Goal: Task Accomplishment & Management: Manage account settings

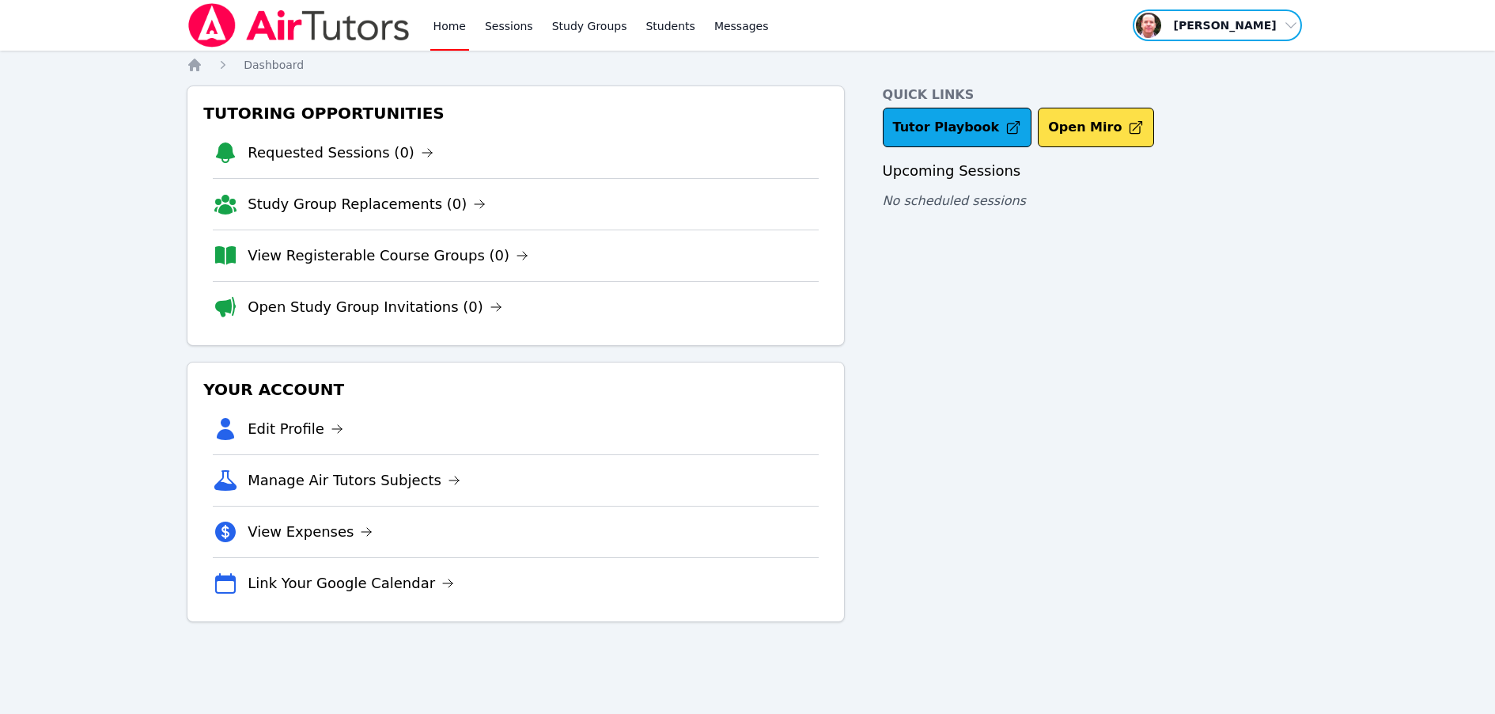
click at [1291, 28] on span "button" at bounding box center [1217, 25] width 172 height 35
click at [1340, 195] on div "Home Sessions Study Groups Students Messages Open user menu [PERSON_NAME] Profi…" at bounding box center [747, 357] width 1495 height 714
click at [668, 28] on link "Students" at bounding box center [669, 25] width 55 height 51
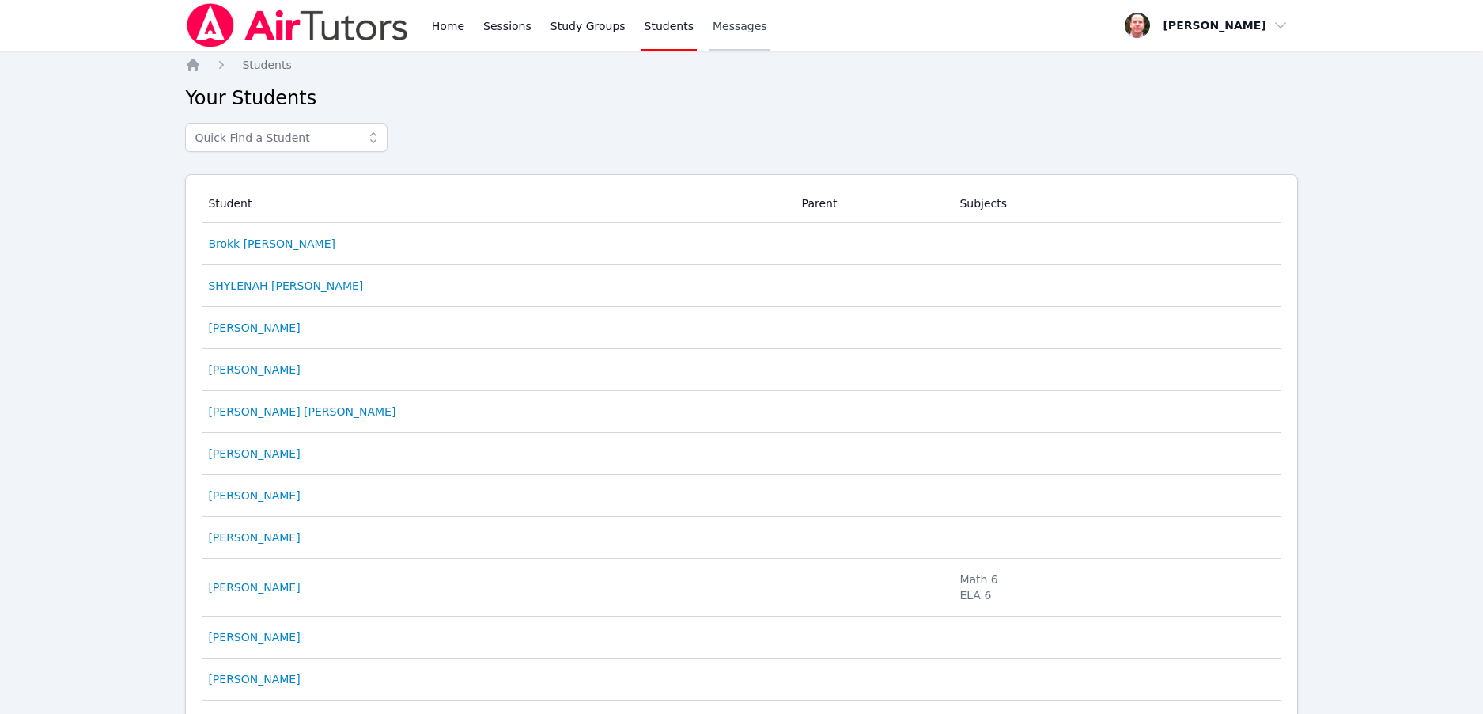
click at [731, 28] on span "Messages" at bounding box center [740, 26] width 55 height 16
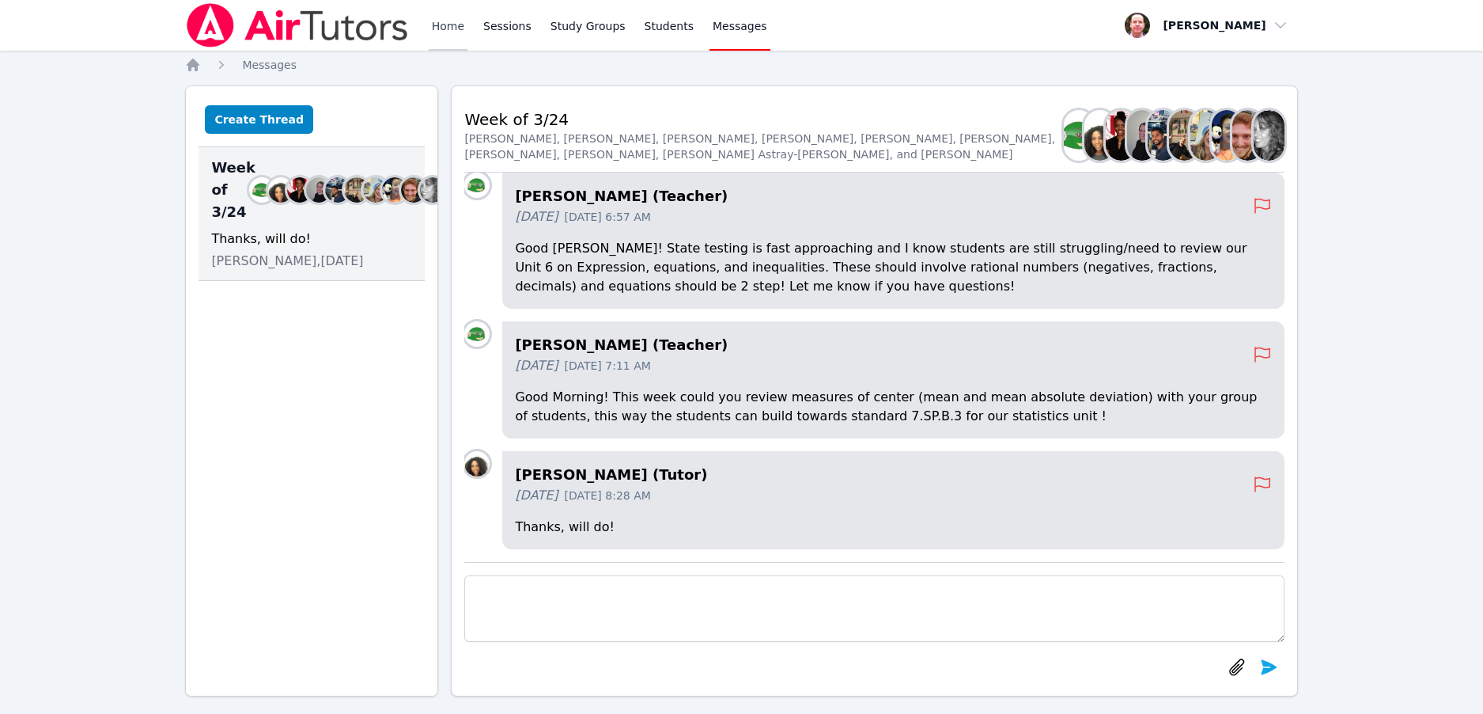
click at [452, 24] on link "Home" at bounding box center [448, 25] width 39 height 51
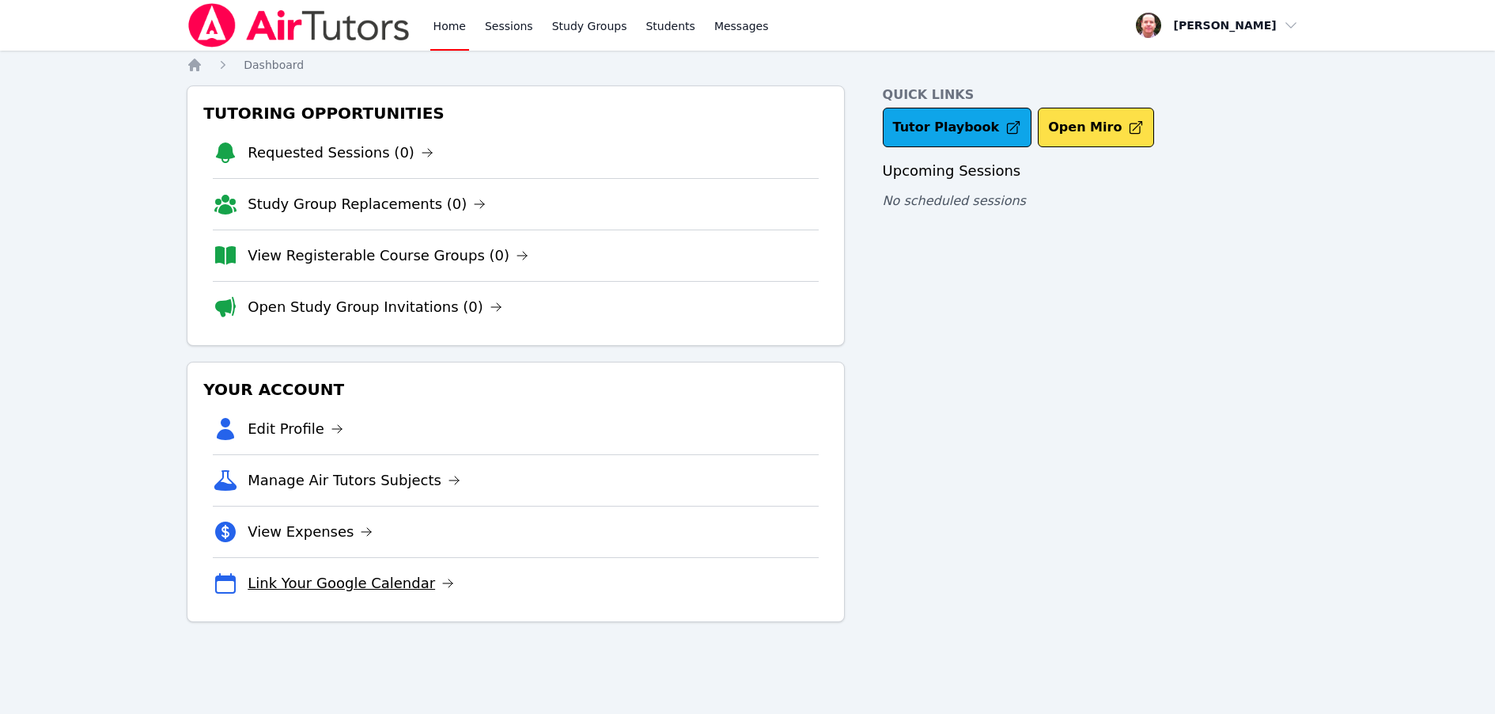
click at [335, 592] on link "Link Your Google Calendar" at bounding box center [351, 583] width 207 height 22
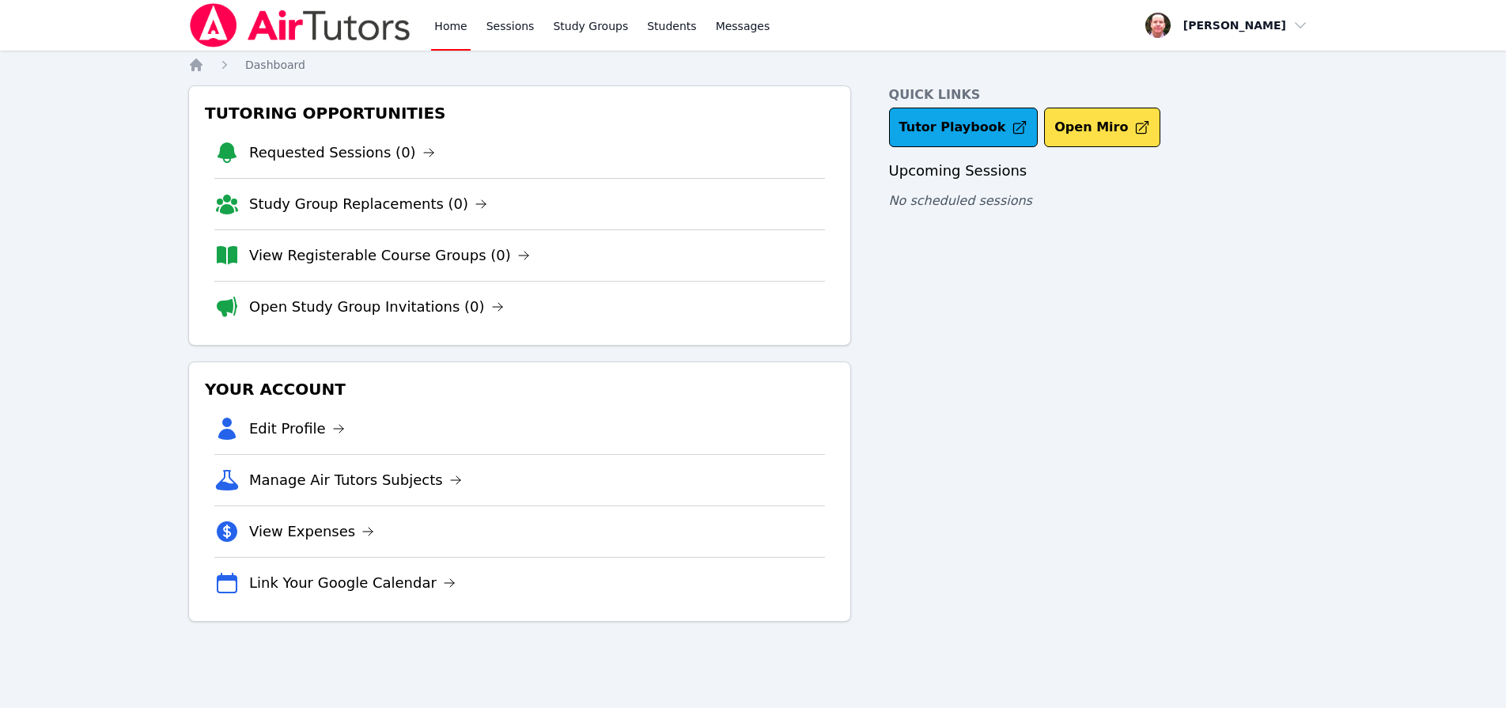
click at [449, 27] on link "Home" at bounding box center [450, 25] width 39 height 51
